Goal: Ask a question

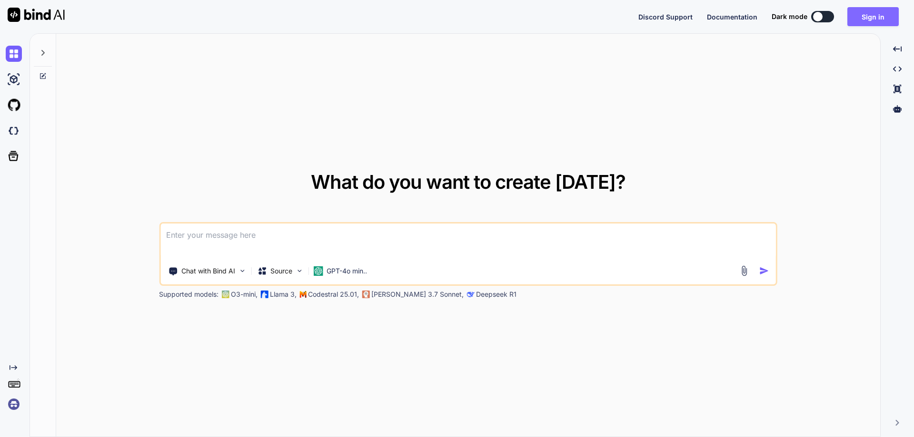
click at [875, 18] on button "Sign in" at bounding box center [872, 16] width 51 height 19
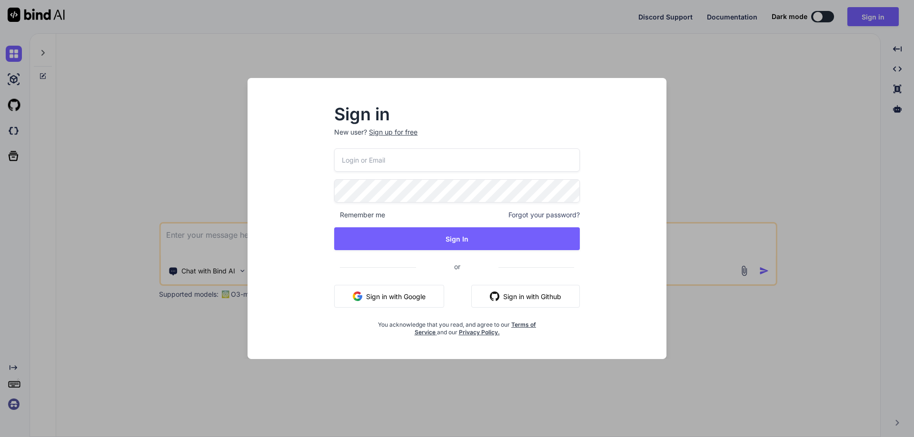
click at [431, 165] on input "email" at bounding box center [457, 160] width 246 height 23
paste input "[EMAIL_ADDRESS][DOMAIN_NAME]"
type input "[EMAIL_ADDRESS][DOMAIN_NAME]"
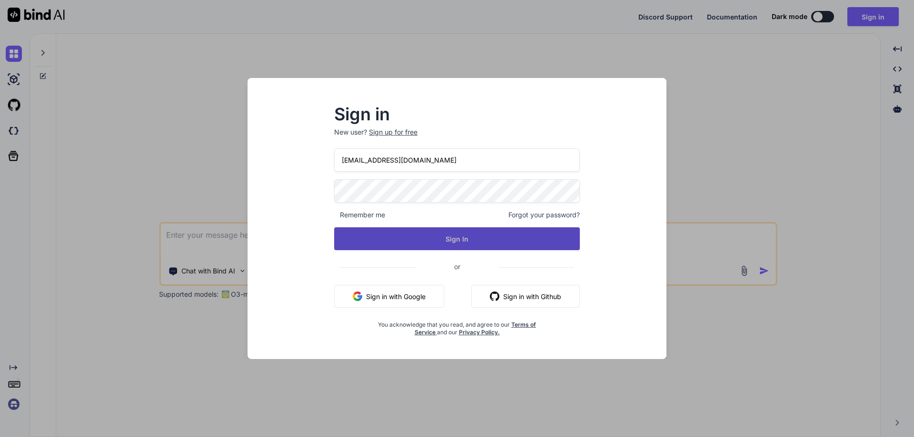
click at [346, 244] on button "Sign In" at bounding box center [457, 239] width 246 height 23
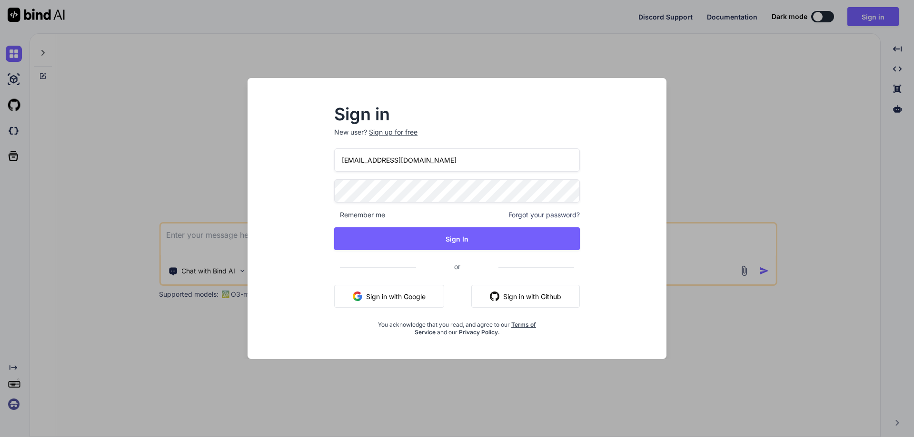
click at [269, 191] on div "Sign in New user? Sign up for free [EMAIL_ADDRESS][DOMAIN_NAME] Remember me For…" at bounding box center [457, 227] width 404 height 264
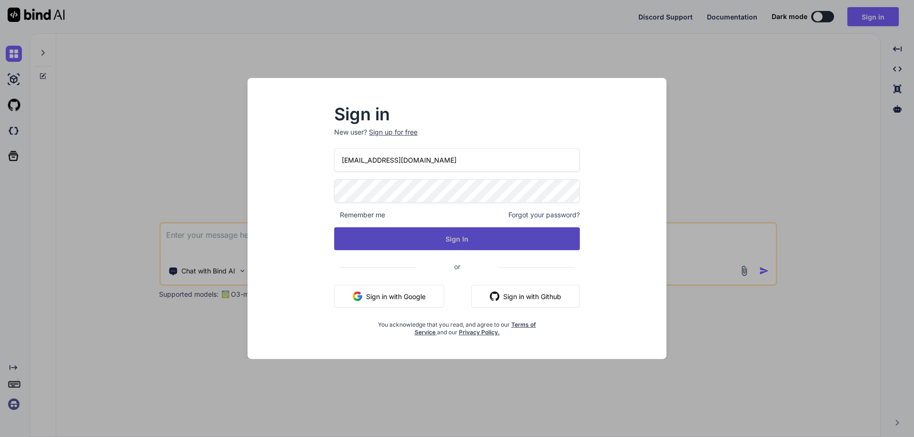
click at [362, 235] on button "Sign In" at bounding box center [457, 239] width 246 height 23
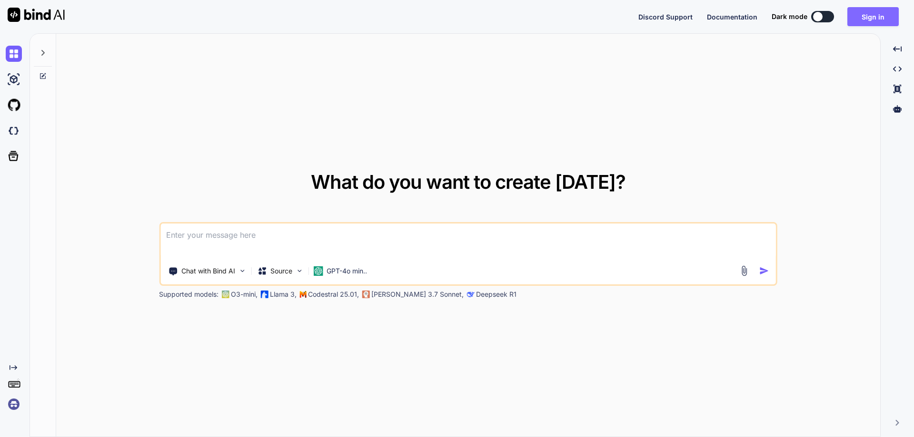
click at [877, 19] on button "Sign in" at bounding box center [872, 16] width 51 height 19
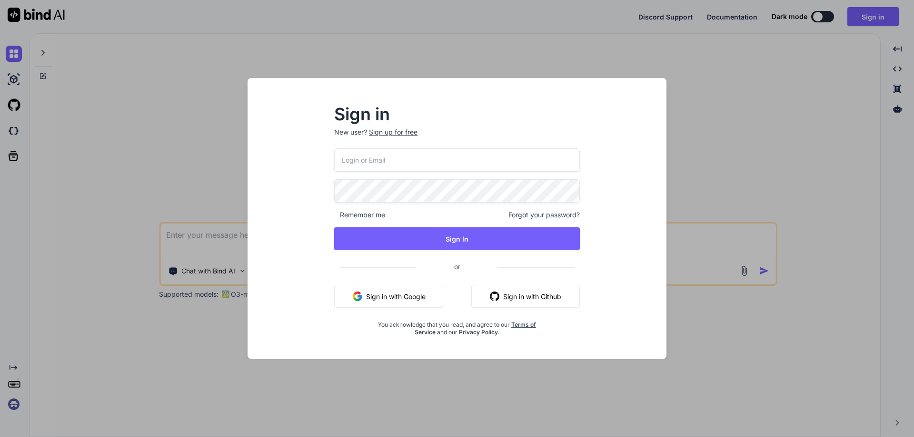
click at [388, 167] on input "email" at bounding box center [457, 160] width 246 height 23
paste input "[EMAIL_ADDRESS][DOMAIN_NAME]"
type input "[EMAIL_ADDRESS][DOMAIN_NAME]"
click at [359, 250] on div "[EMAIL_ADDRESS][DOMAIN_NAME] Remember me Forgot your password? Sign In or Sign …" at bounding box center [457, 243] width 246 height 188
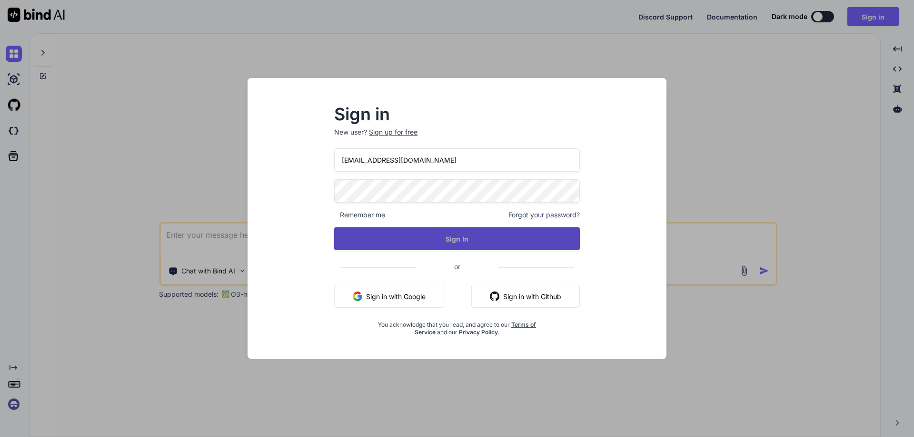
click at [371, 245] on button "Sign In" at bounding box center [457, 239] width 246 height 23
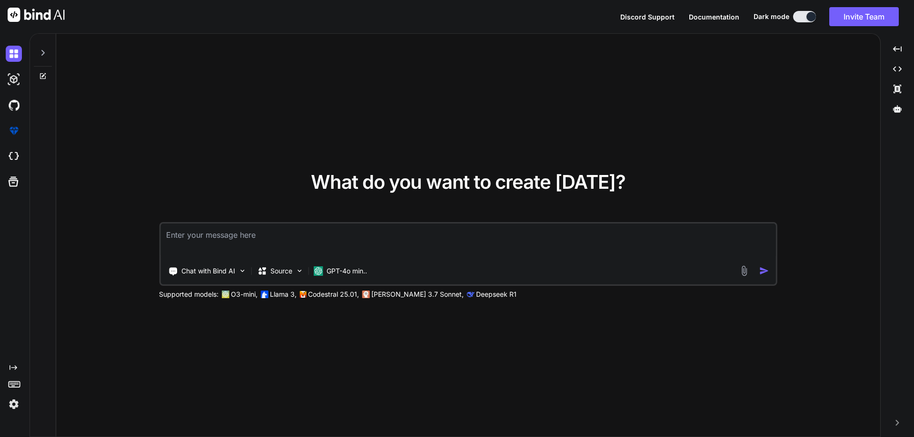
click at [260, 247] on textarea at bounding box center [468, 241] width 616 height 35
paste textarea "@using InfraredIV.Core.WebRequestModel @model UserRegistration @{ Layout = "~/V…"
type textarea "@using InfraredIV.Core.WebRequestModel @model UserRegistration @{ Layout = "~/V…"
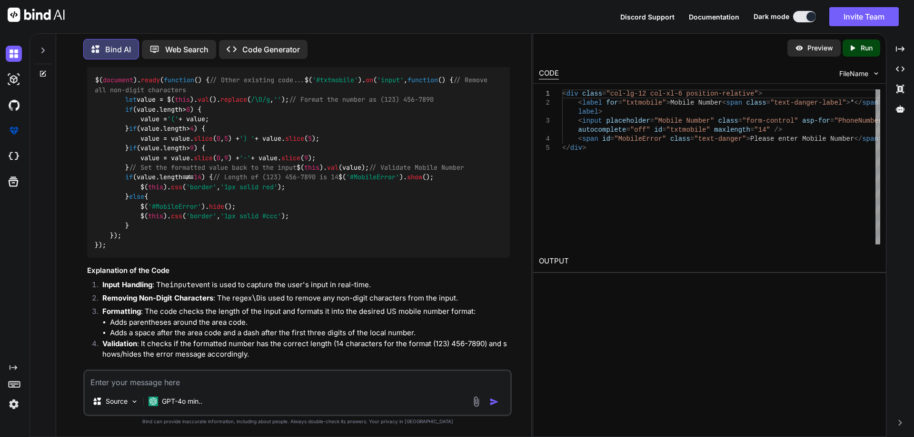
scroll to position [1704, 0]
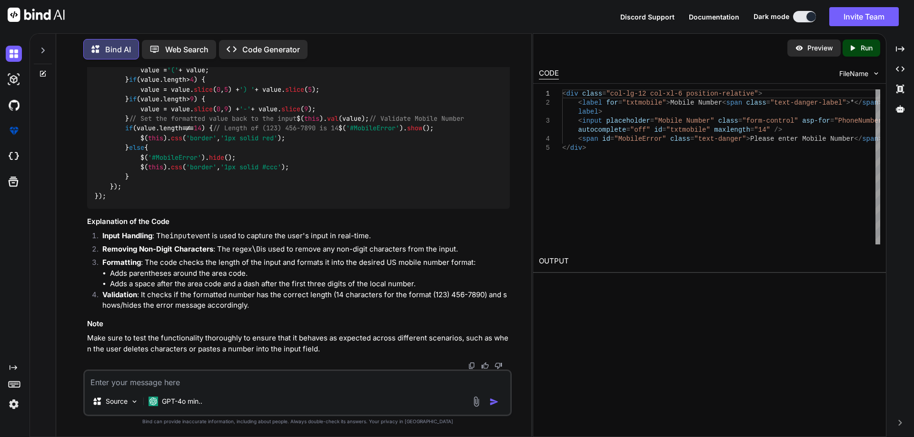
drag, startPoint x: 109, startPoint y: 117, endPoint x: 179, endPoint y: 190, distance: 101.3
click at [179, 190] on div "$( document ). ready ( function ( ) { // Other existing code... $( '#txtmobile'…" at bounding box center [298, 114] width 423 height 190
copy code "$( '#txtmobile' ). on ( 'input' , function ( ) { // Remove all non-digit charac…"
click at [121, 381] on textarea at bounding box center [298, 379] width 426 height 17
paste textarea "$('#txtmobile').on('input', function () { const value = $(this).val(); if (valu…"
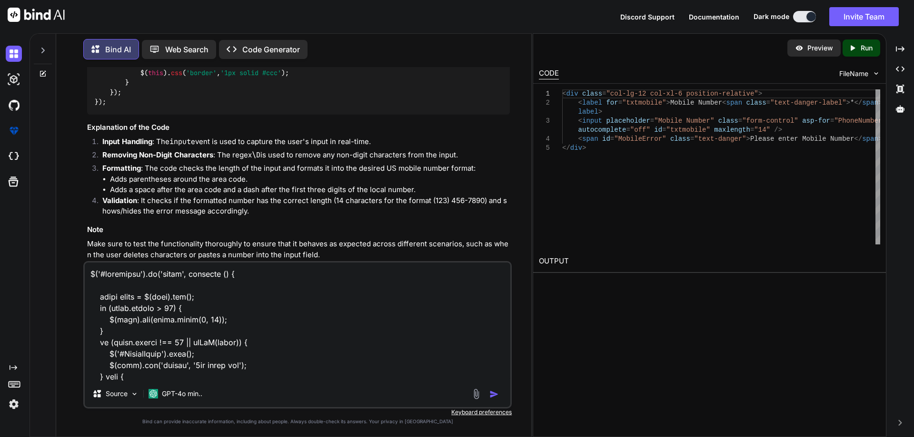
scroll to position [435, 0]
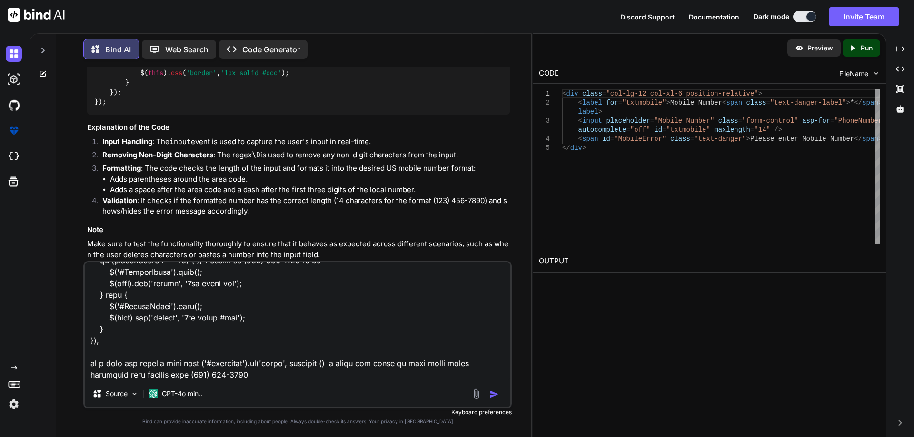
type textarea "$('#txtmobile').on('input', function () { const value = $(this).val(); if (valu…"
click at [493, 394] on img "button" at bounding box center [494, 395] width 10 height 10
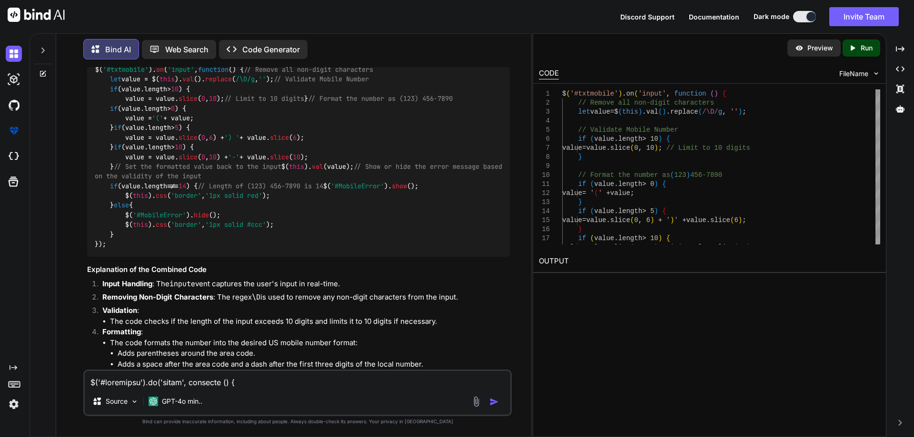
scroll to position [2128, 0]
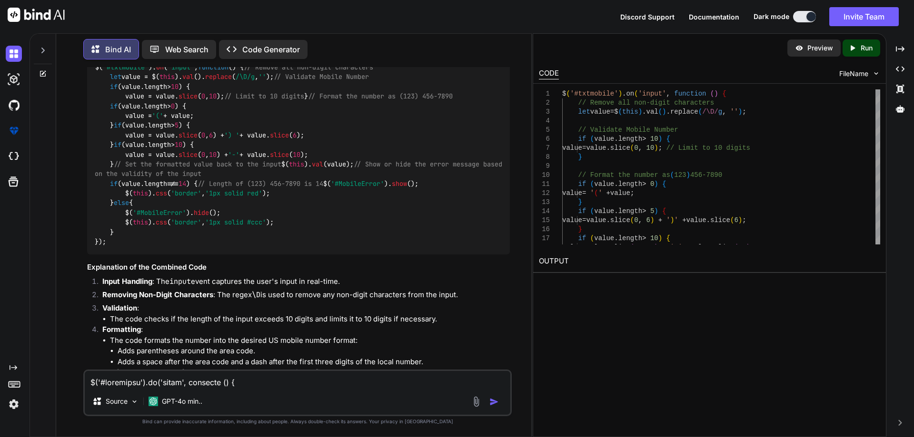
click at [486, 50] on img at bounding box center [486, 47] width 8 height 8
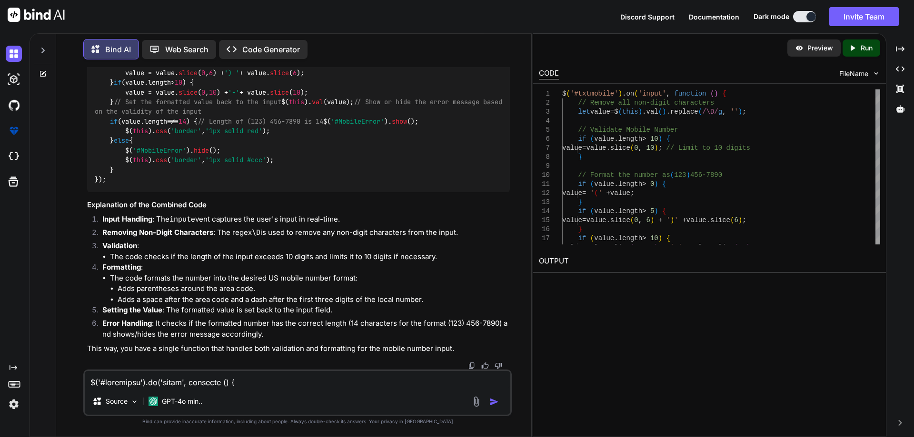
scroll to position [2271, 0]
